Goal: Find specific page/section: Find specific page/section

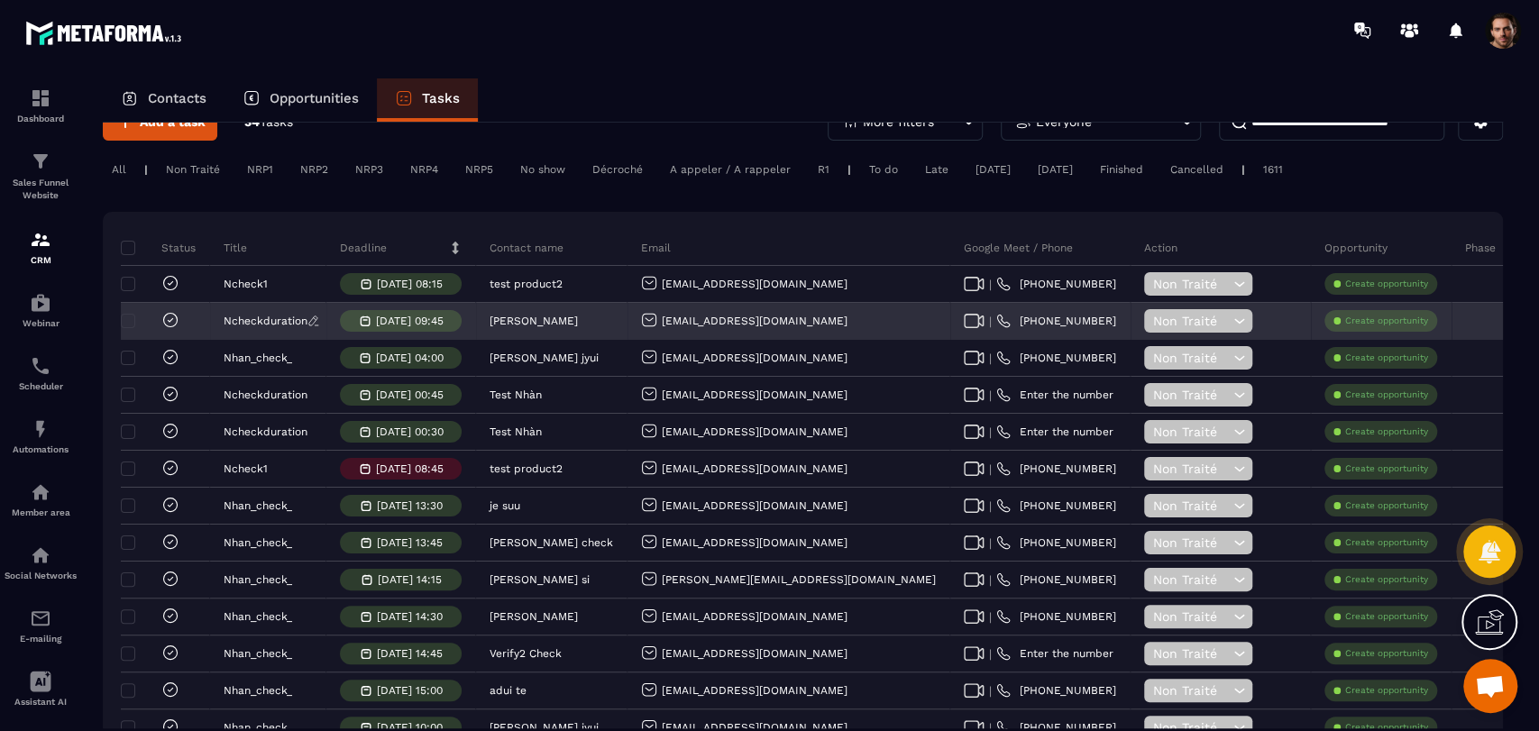
scroll to position [44, 0]
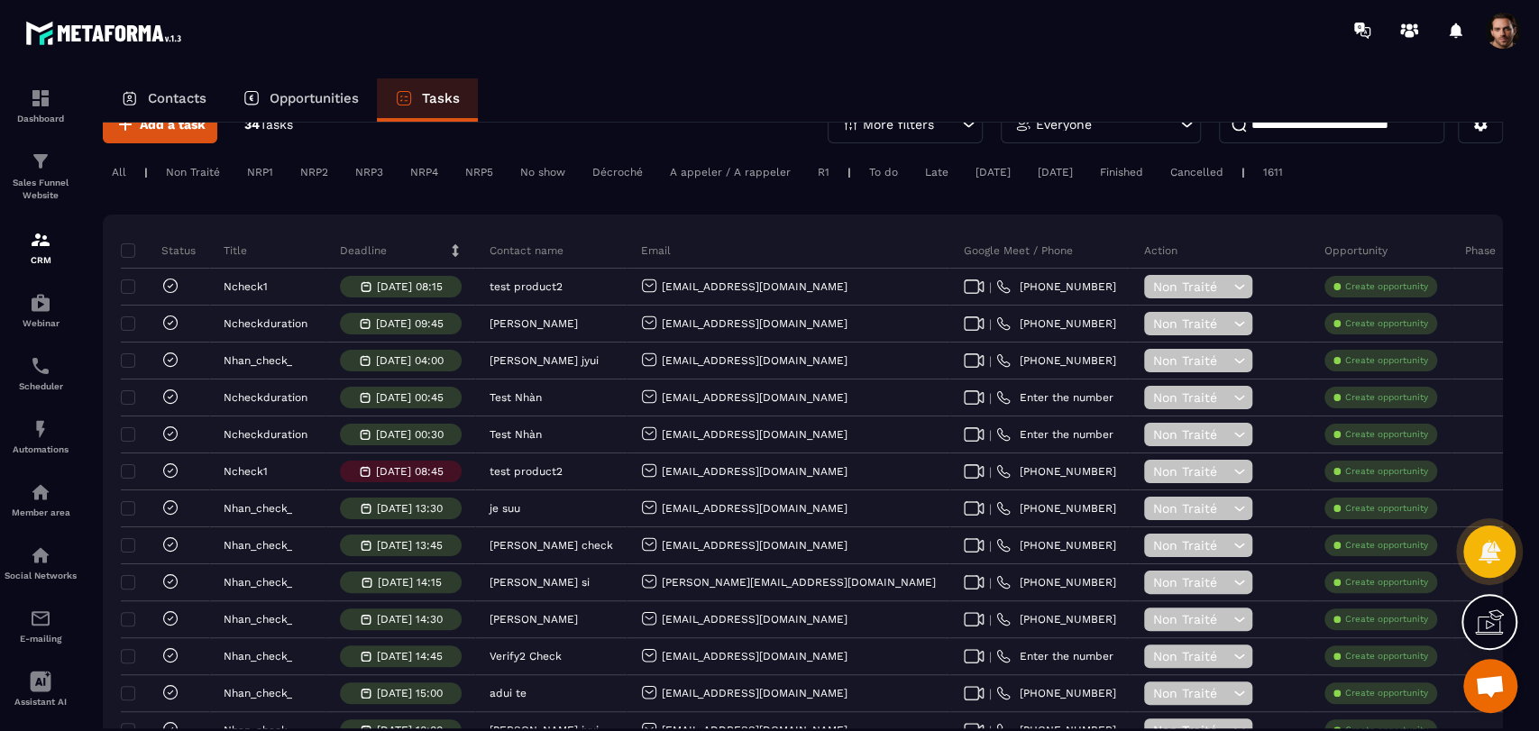
click at [448, 79] on div "Tasks" at bounding box center [427, 99] width 101 height 43
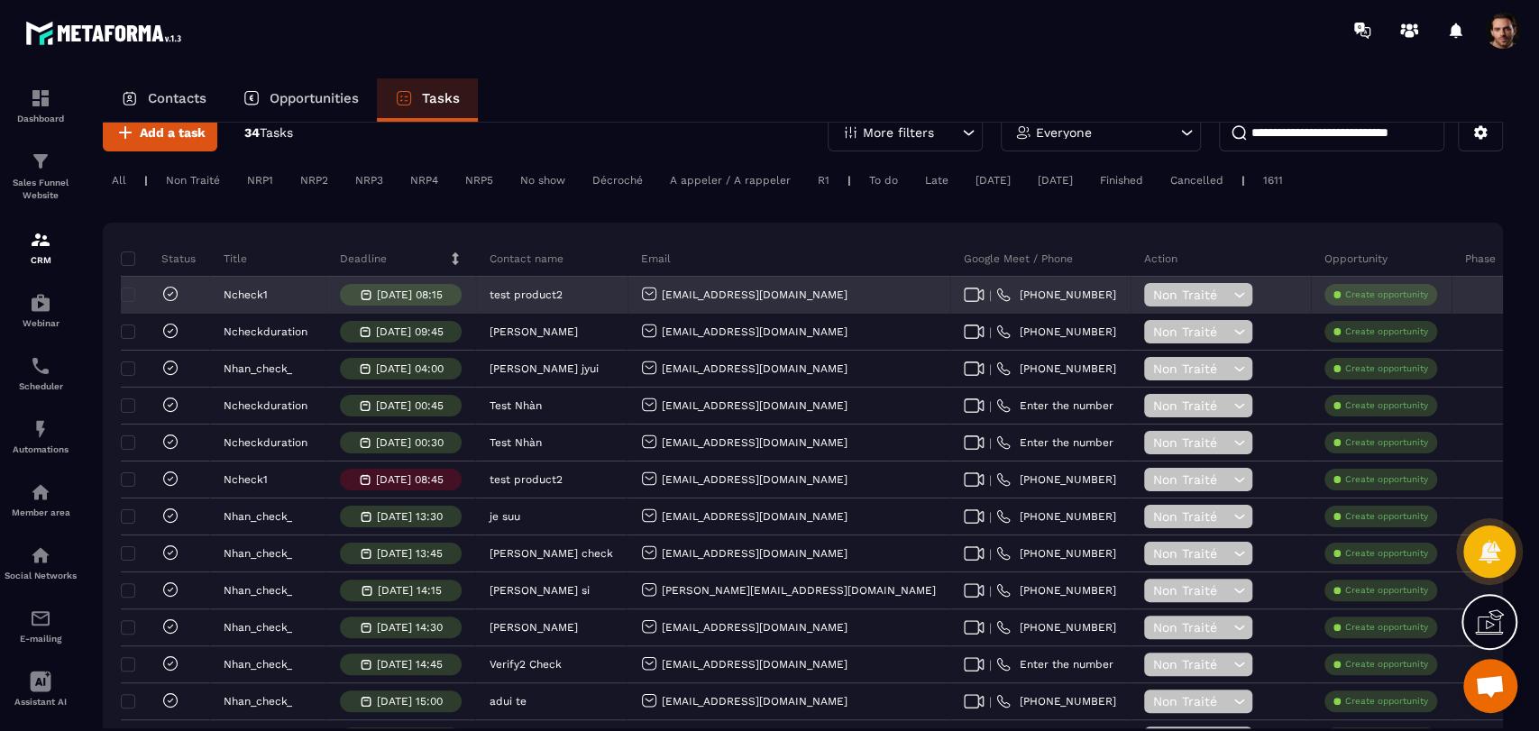
scroll to position [0, 0]
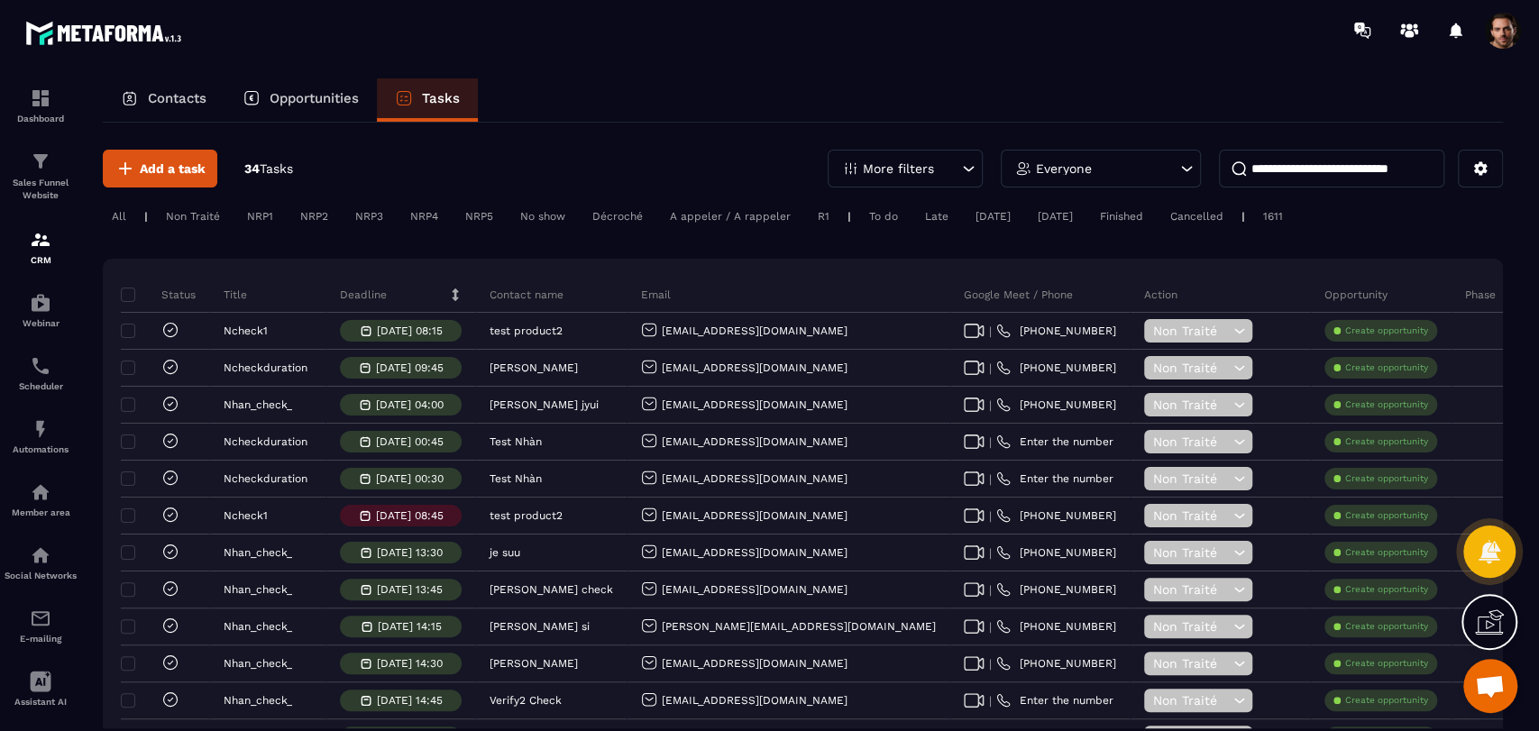
click at [1319, 166] on input at bounding box center [1331, 169] width 225 height 38
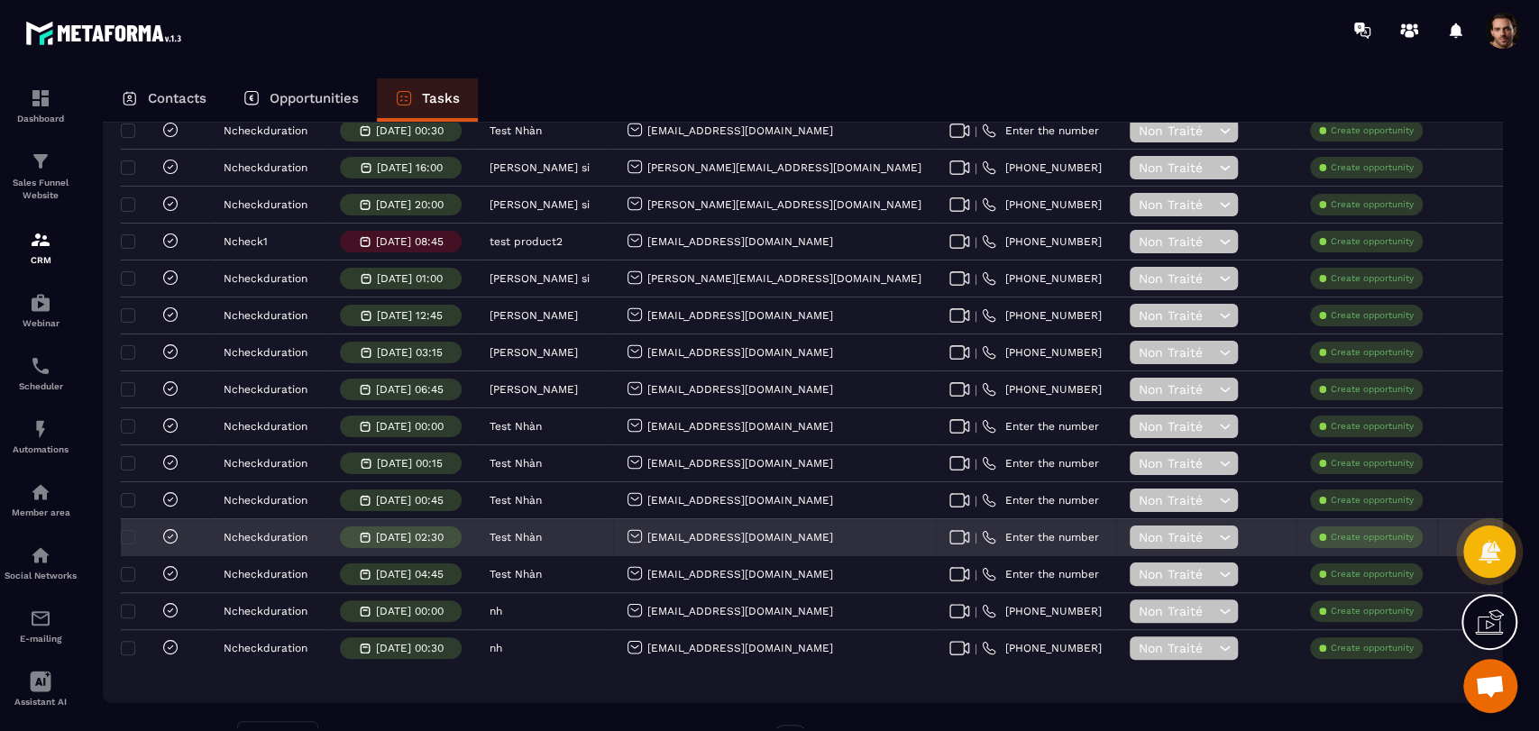
scroll to position [532, 0]
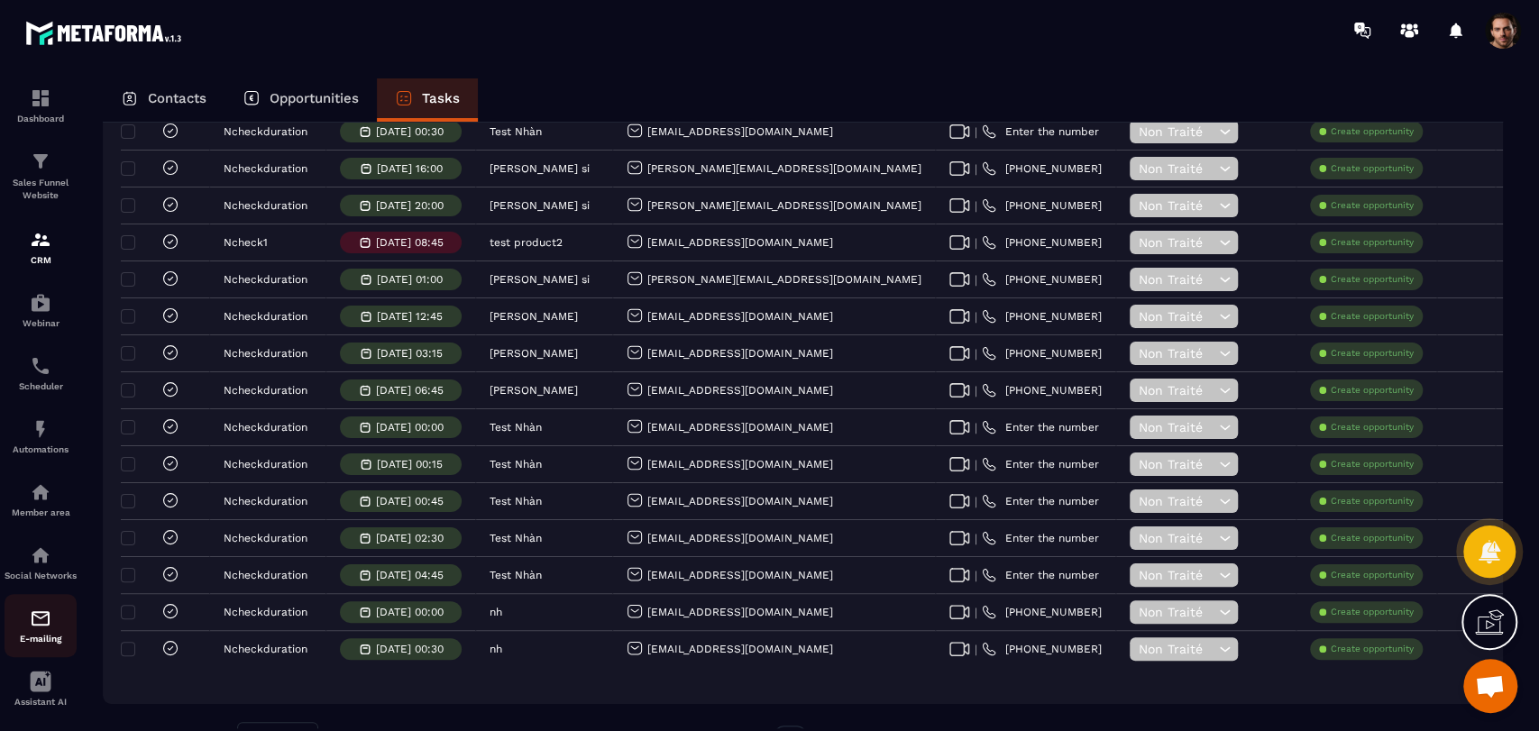
type input "******"
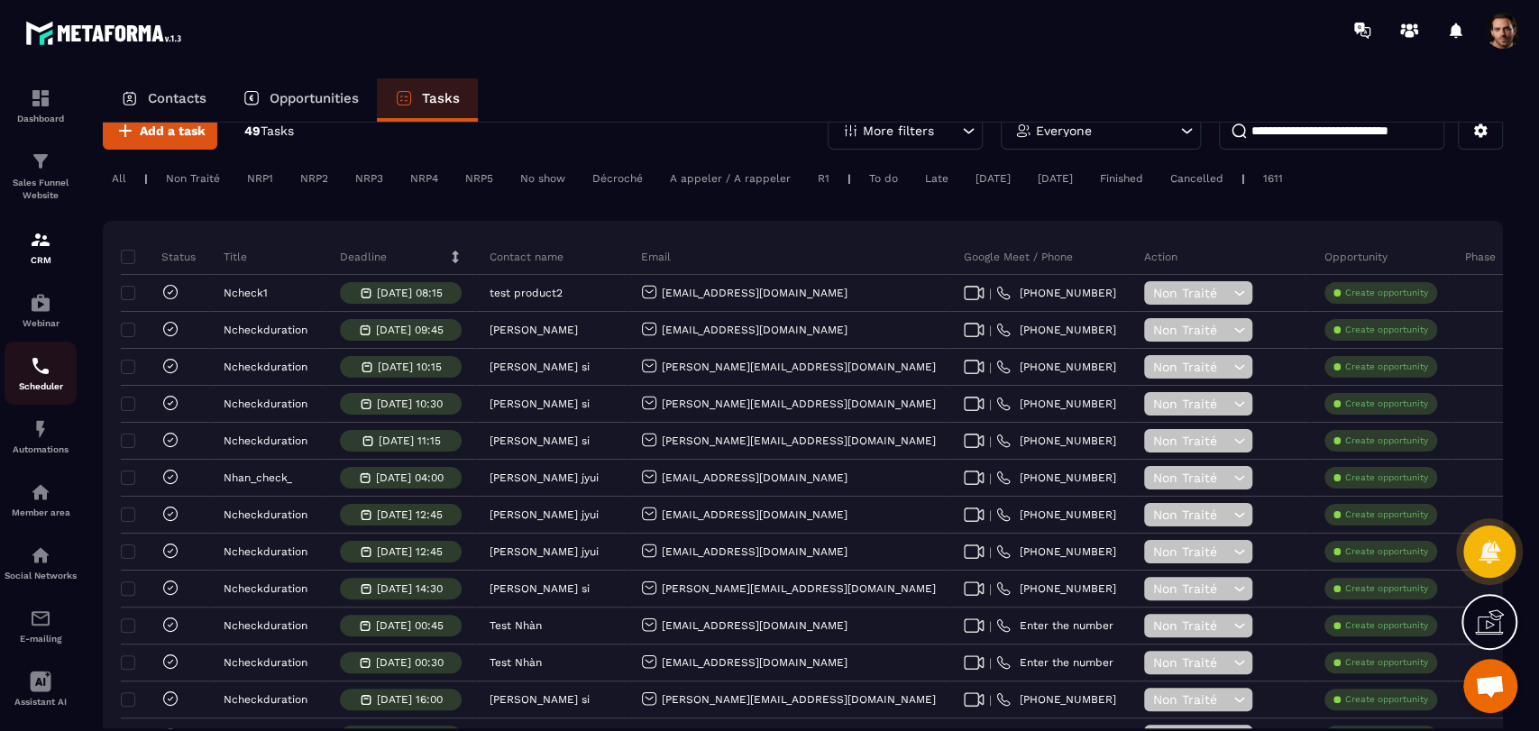
click at [37, 401] on link "Scheduler" at bounding box center [41, 373] width 72 height 63
click at [40, 440] on img at bounding box center [41, 429] width 22 height 22
click at [40, 375] on img at bounding box center [41, 366] width 22 height 22
